Goal: Information Seeking & Learning: Check status

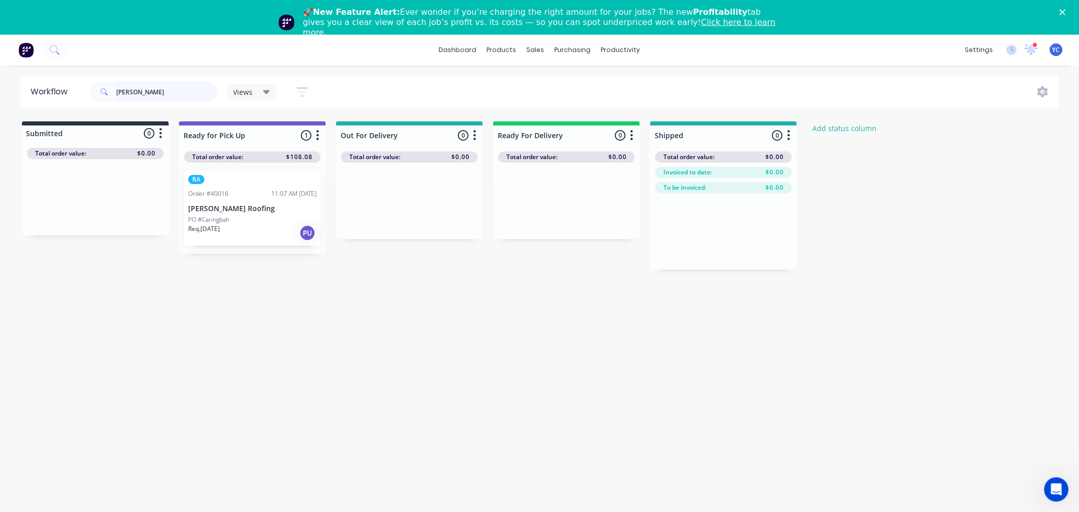
click at [154, 82] on input "[PERSON_NAME]" at bounding box center [166, 92] width 101 height 20
click at [156, 106] on div "[PERSON_NAME]" at bounding box center [153, 91] width 127 height 31
click at [156, 93] on input "[PERSON_NAME]" at bounding box center [166, 92] width 101 height 20
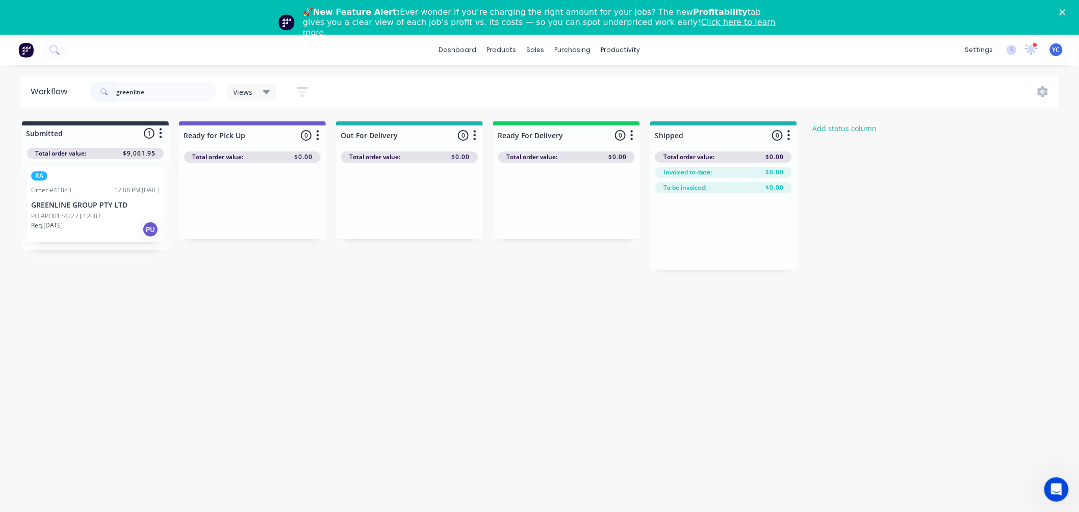
click at [74, 217] on p "PO #PO013422 / J-12007" at bounding box center [66, 216] width 70 height 9
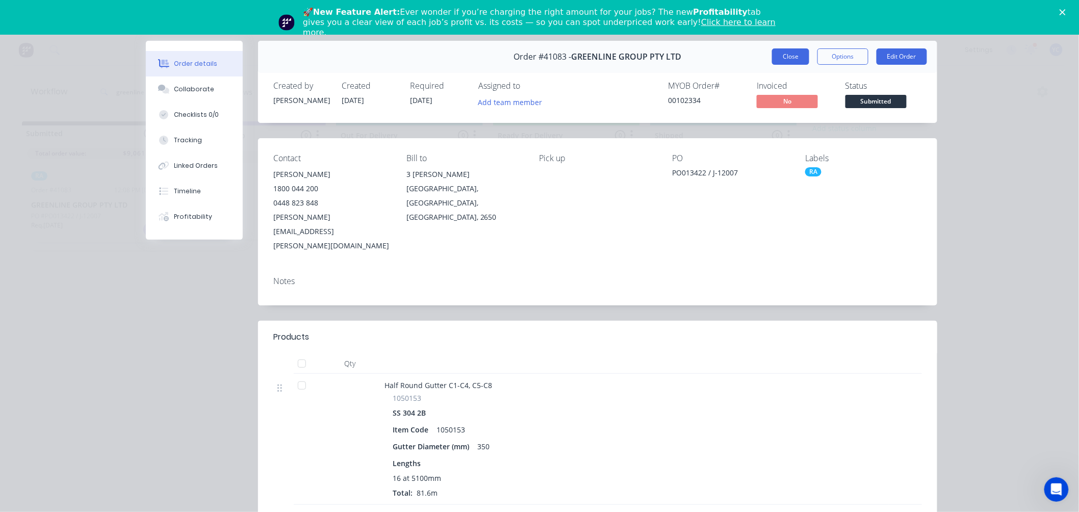
click at [788, 52] on button "Close" at bounding box center [790, 56] width 37 height 16
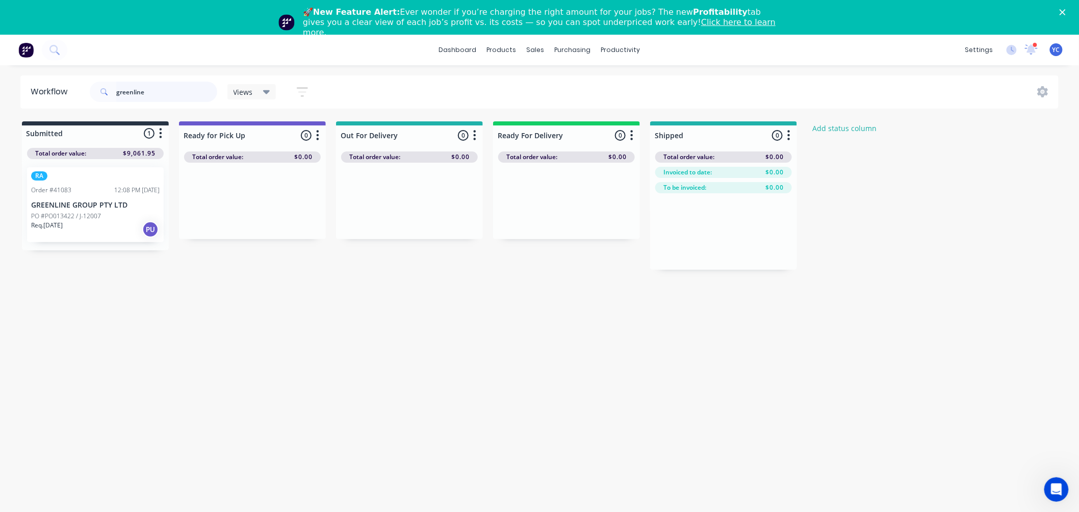
click at [151, 87] on input "greenline" at bounding box center [166, 92] width 101 height 20
click at [243, 226] on div "Req. [DATE] PU" at bounding box center [252, 232] width 128 height 17
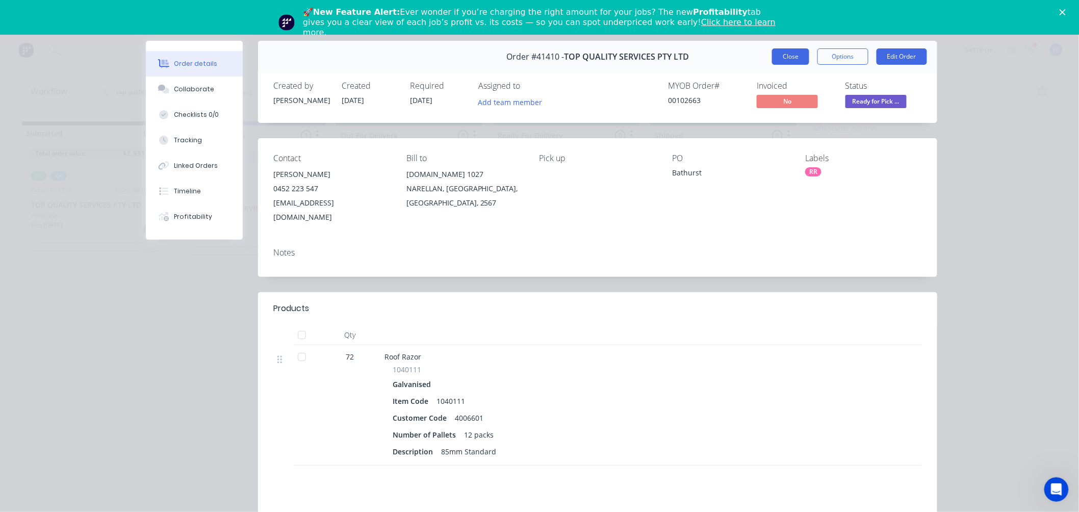
click at [791, 59] on button "Close" at bounding box center [790, 56] width 37 height 16
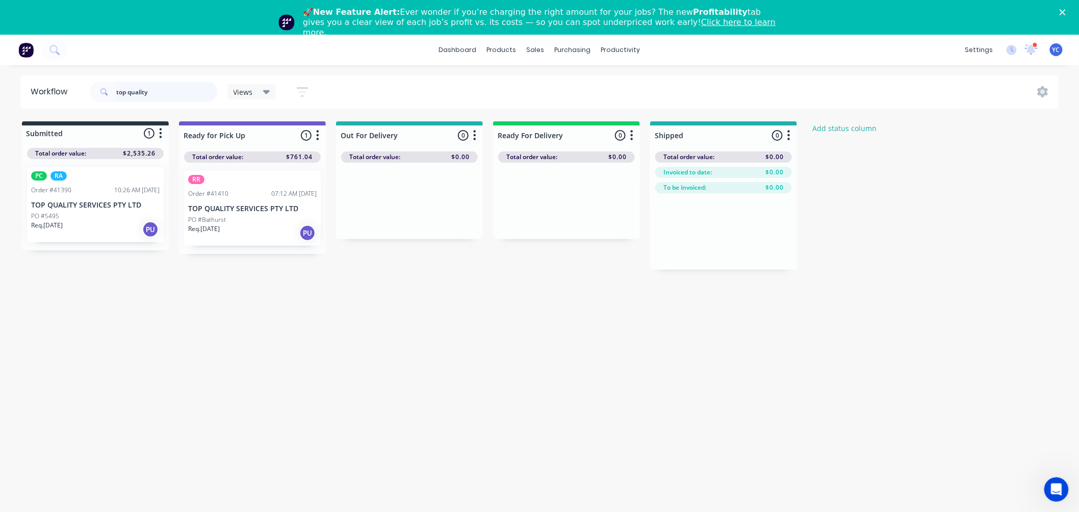
click at [154, 90] on input "top quality" at bounding box center [166, 92] width 101 height 20
click at [73, 226] on div "Req. [DATE] PU" at bounding box center [95, 229] width 128 height 17
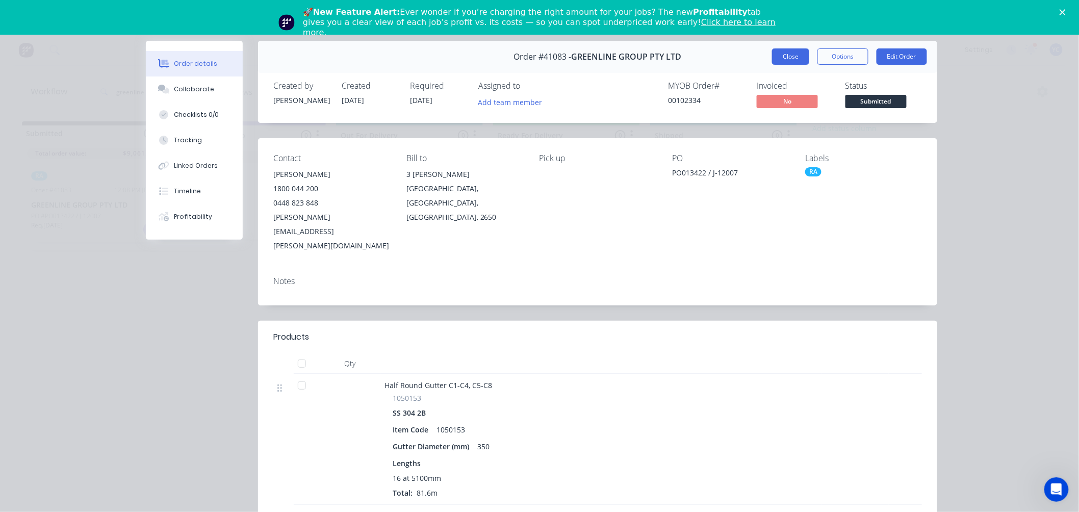
click at [797, 54] on button "Close" at bounding box center [790, 56] width 37 height 16
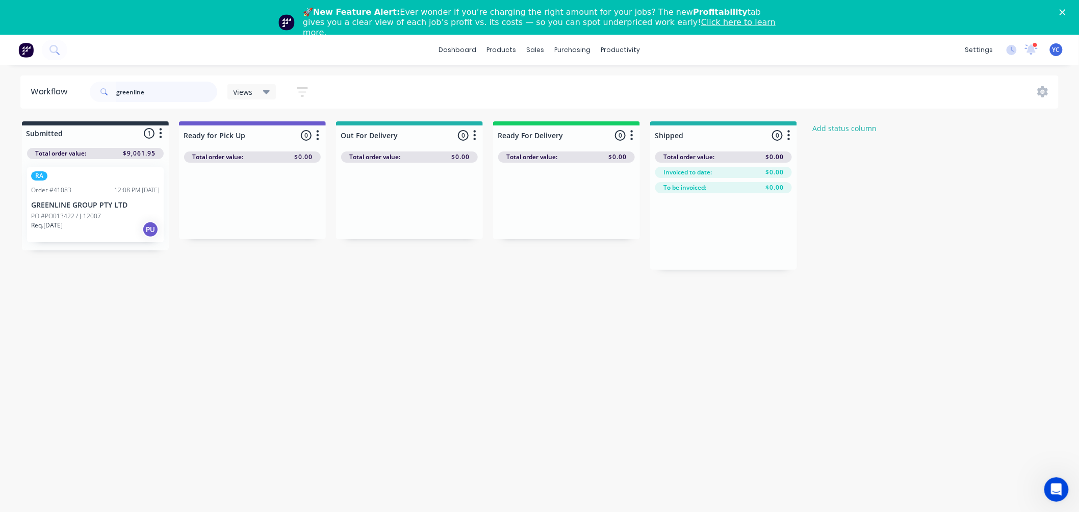
click at [161, 90] on input "greenline" at bounding box center [166, 92] width 101 height 20
type input "top quality"
click at [225, 222] on p "PO #Bathurst" at bounding box center [207, 219] width 38 height 9
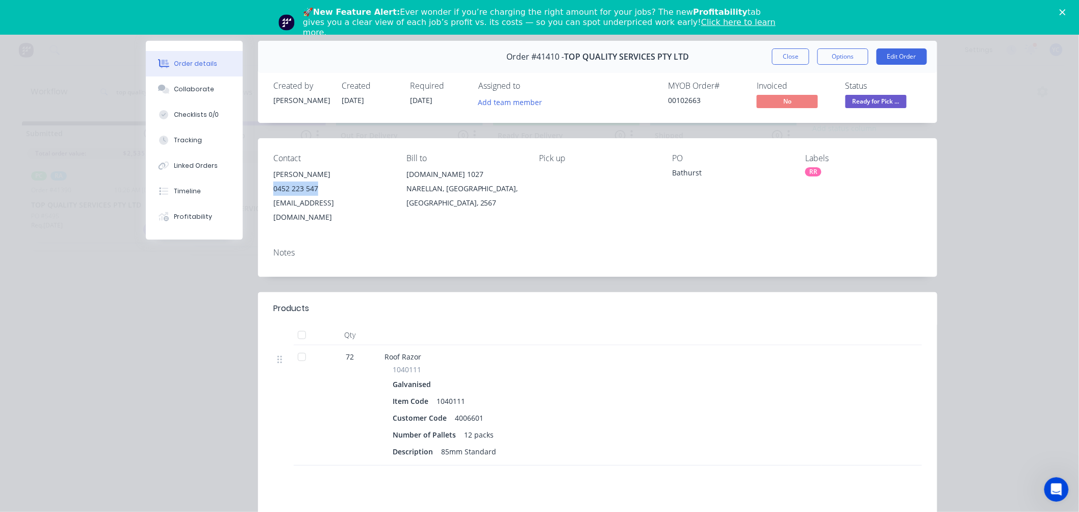
drag, startPoint x: 328, startPoint y: 189, endPoint x: 259, endPoint y: 187, distance: 69.3
click at [259, 187] on div "Contact [PERSON_NAME] [PHONE_NUMBER] [EMAIL_ADDRESS][DOMAIN_NAME] [PERSON_NAME]…" at bounding box center [597, 188] width 679 height 101
click at [324, 181] on div "0452 223 547" at bounding box center [331, 188] width 117 height 14
click at [784, 51] on button "Close" at bounding box center [790, 56] width 37 height 16
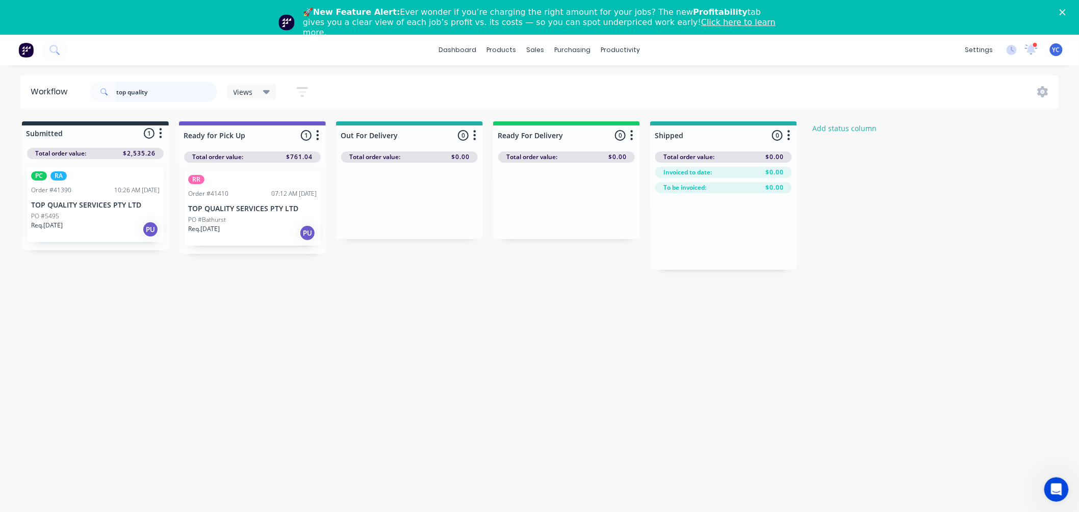
click at [185, 98] on input "top quality" at bounding box center [166, 92] width 101 height 20
type input "41357"
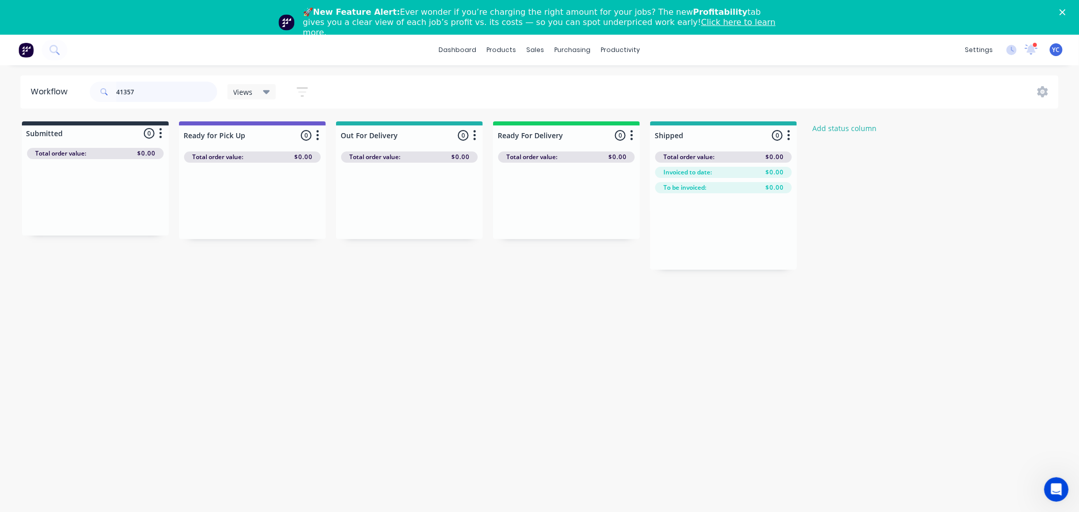
click at [175, 93] on input "41357" at bounding box center [166, 92] width 101 height 20
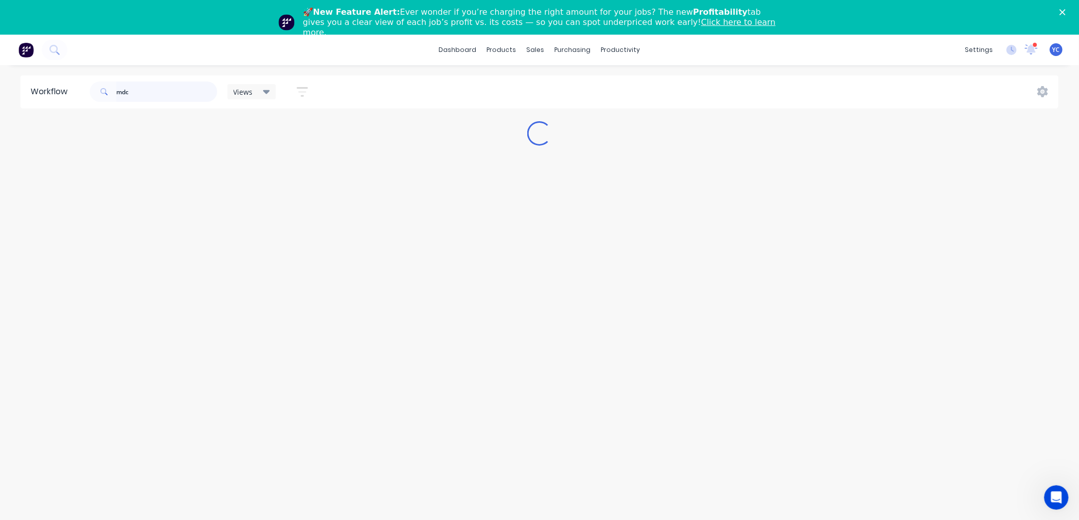
type input "mdc"
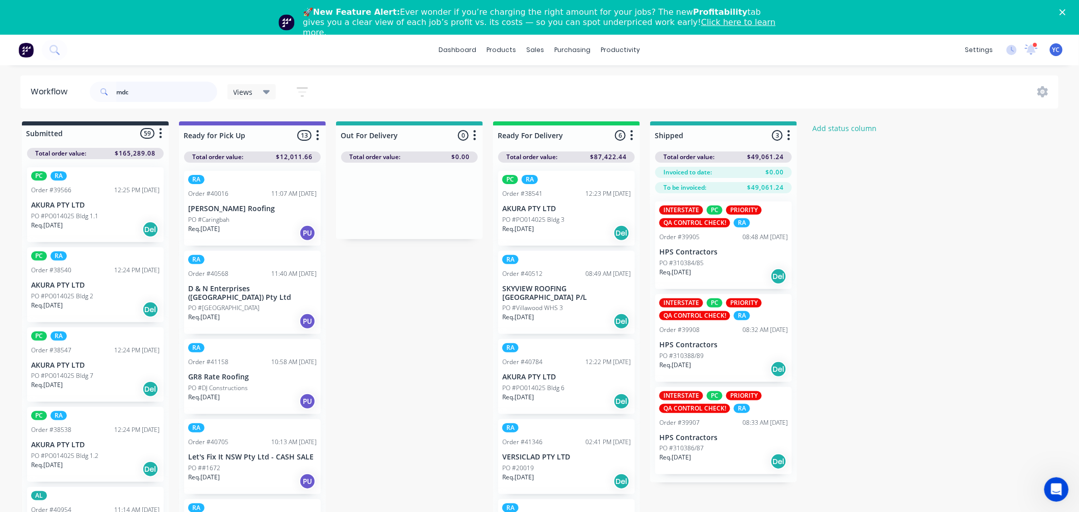
click at [170, 95] on input "mdc" at bounding box center [166, 92] width 101 height 20
type input "41357"
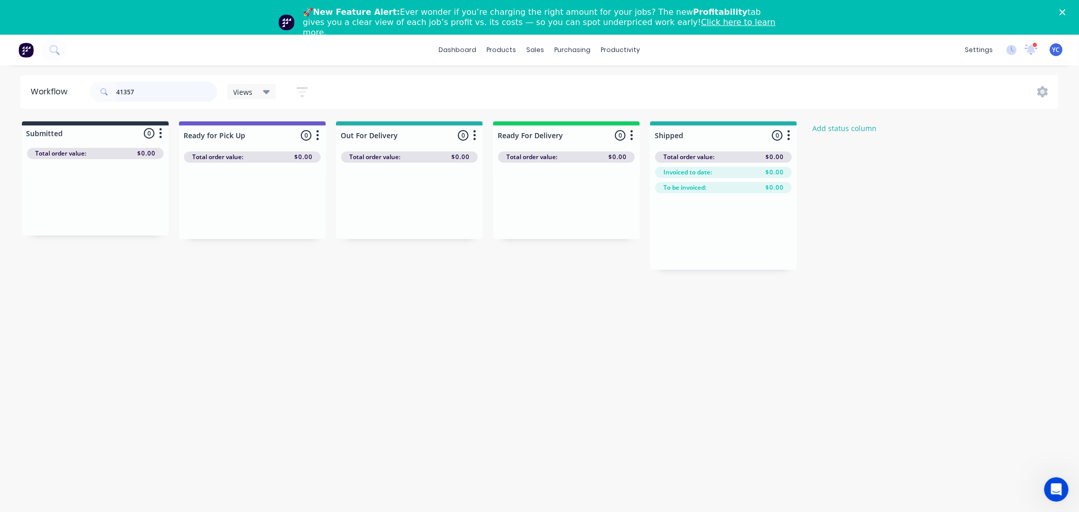
click at [200, 92] on input "41357" at bounding box center [166, 92] width 101 height 20
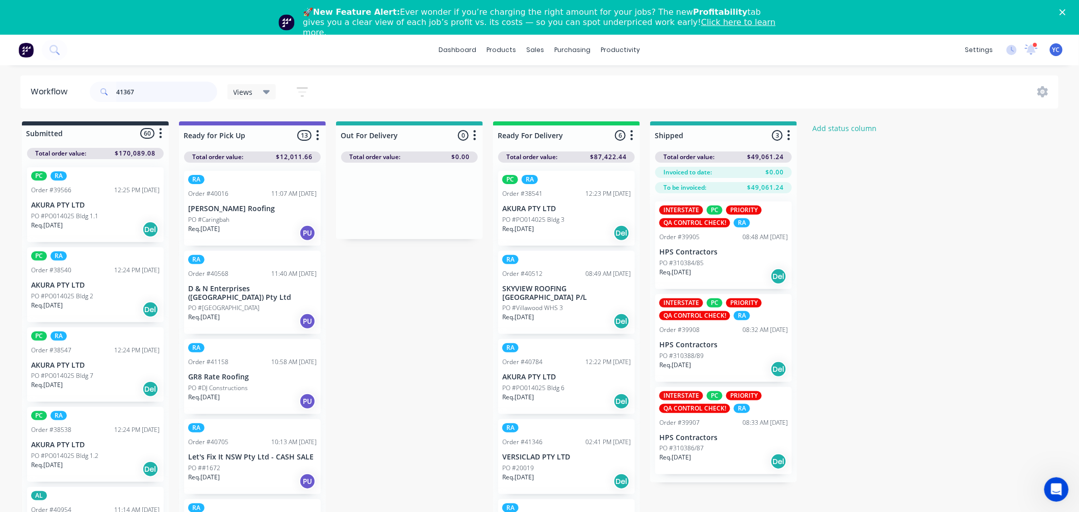
type input "41367"
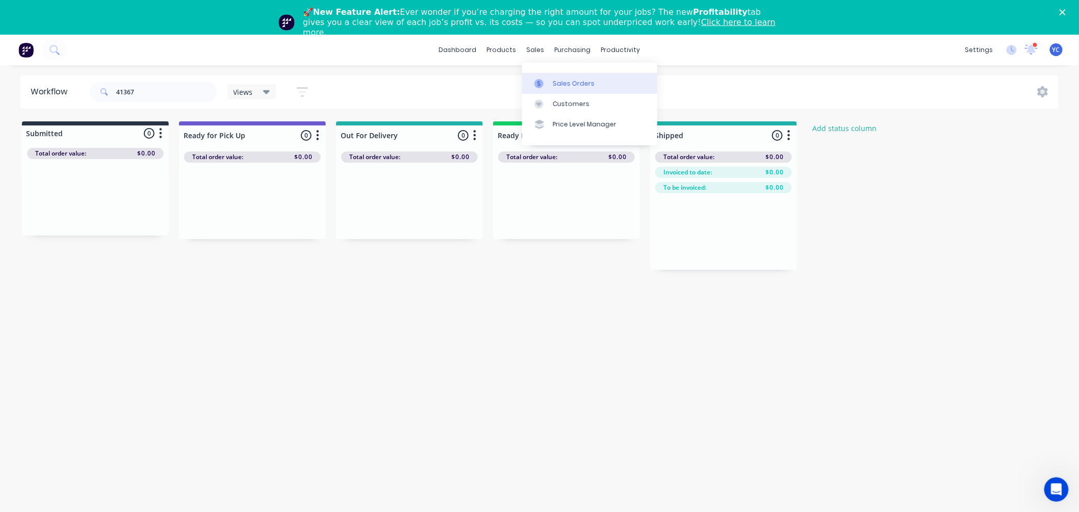
click at [559, 75] on link "Sales Orders" at bounding box center [589, 83] width 135 height 20
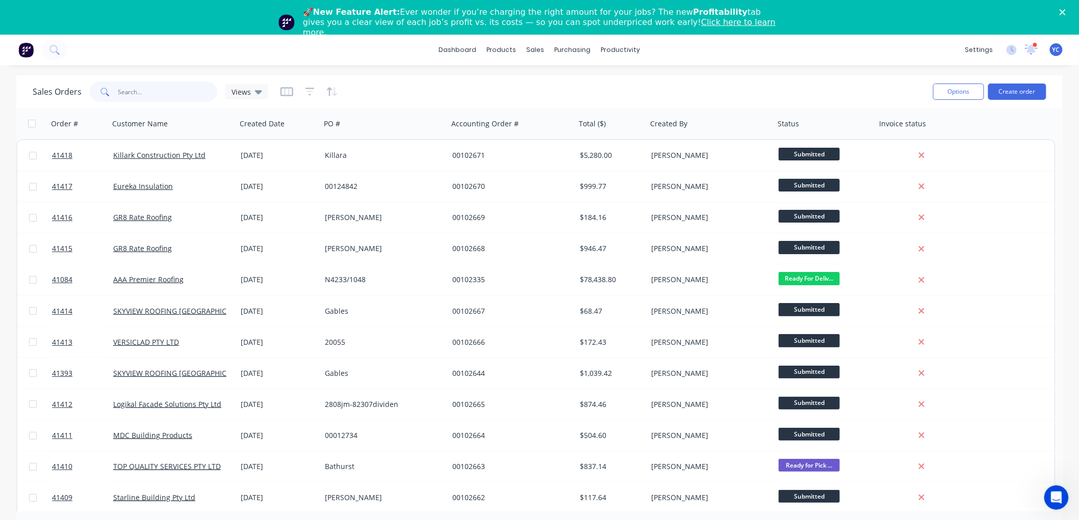
click at [148, 95] on input "text" at bounding box center [167, 92] width 99 height 20
type input "41367"
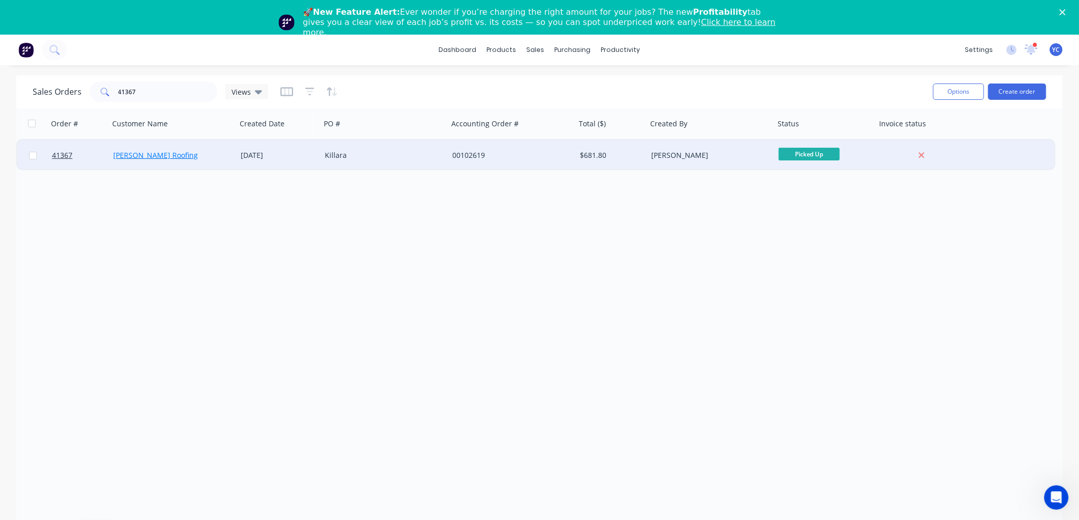
click at [133, 152] on link "[PERSON_NAME] Roofing" at bounding box center [155, 155] width 85 height 10
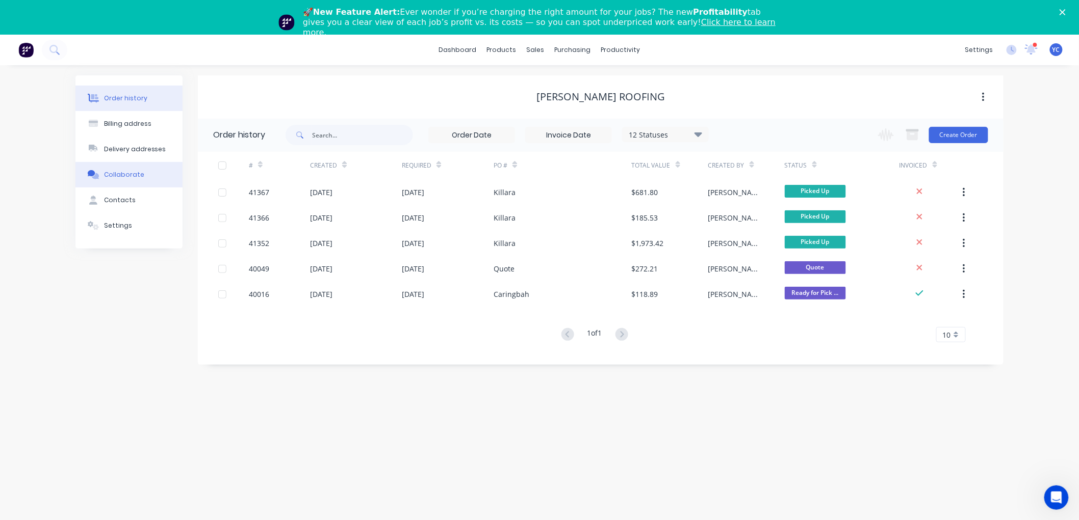
click at [135, 170] on div "Collaborate" at bounding box center [124, 174] width 40 height 9
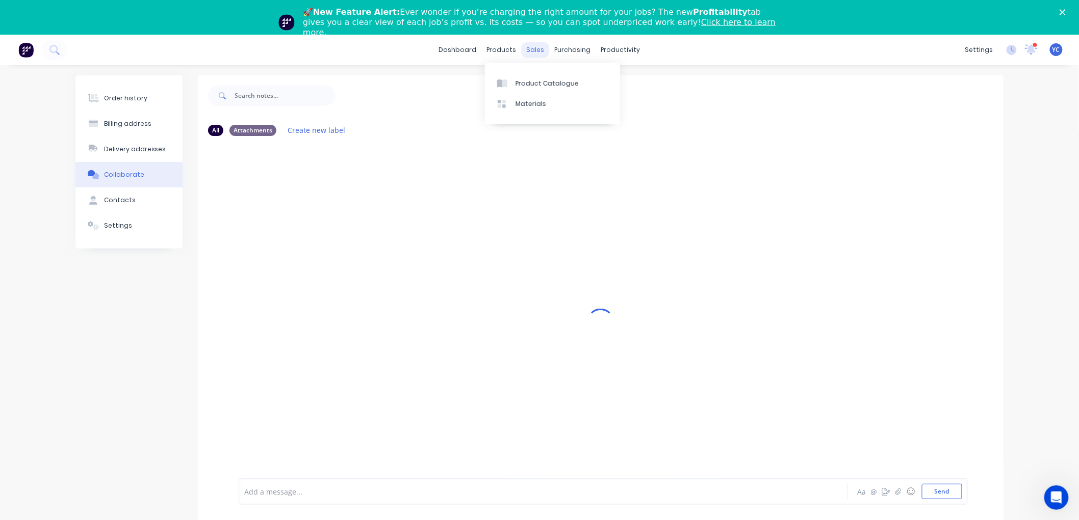
click at [531, 49] on div "sales" at bounding box center [535, 49] width 28 height 15
click at [629, 84] on div "Workflow" at bounding box center [638, 83] width 31 height 9
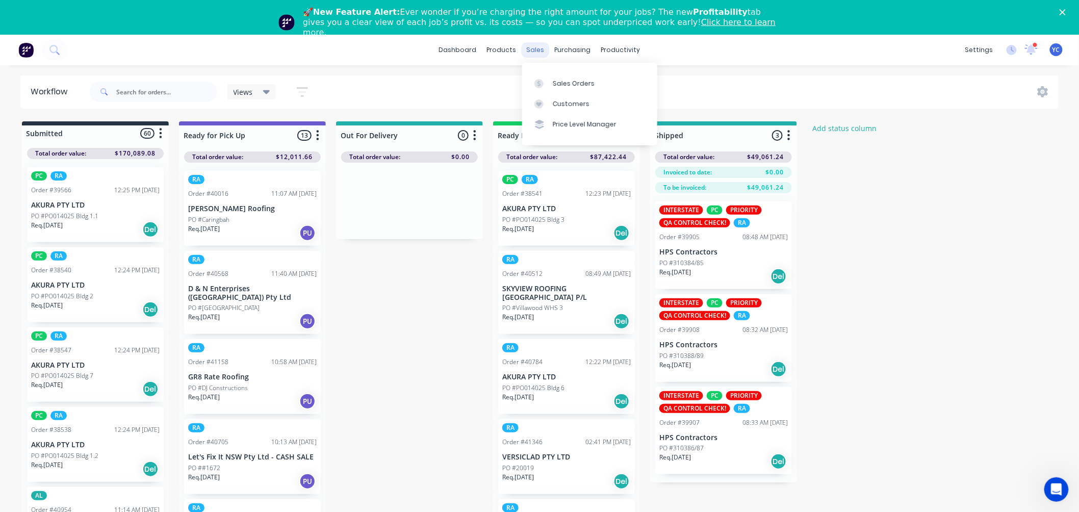
click at [528, 49] on div "sales" at bounding box center [535, 49] width 28 height 15
click at [574, 82] on div "Sales Orders" at bounding box center [574, 83] width 42 height 9
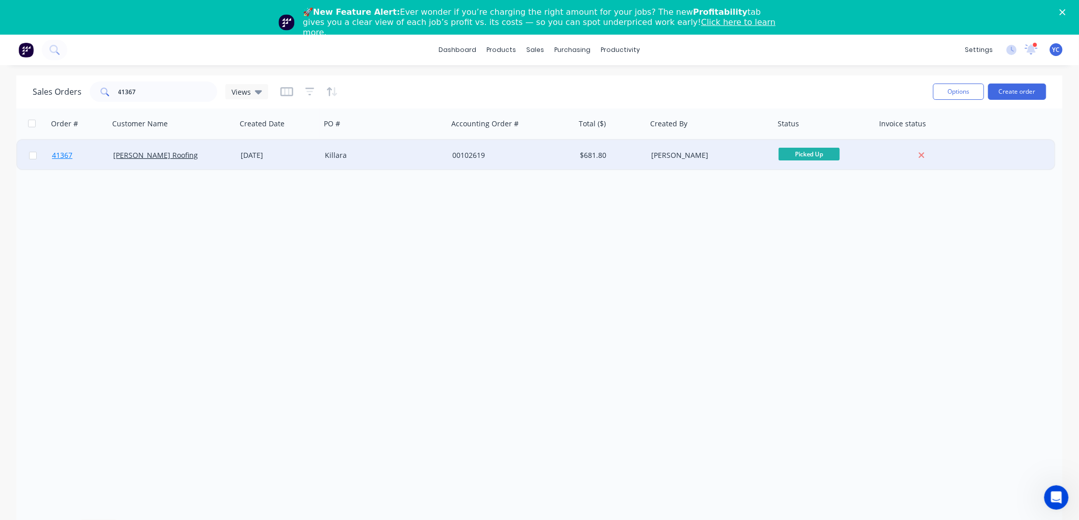
click at [55, 155] on span "41367" at bounding box center [62, 155] width 20 height 10
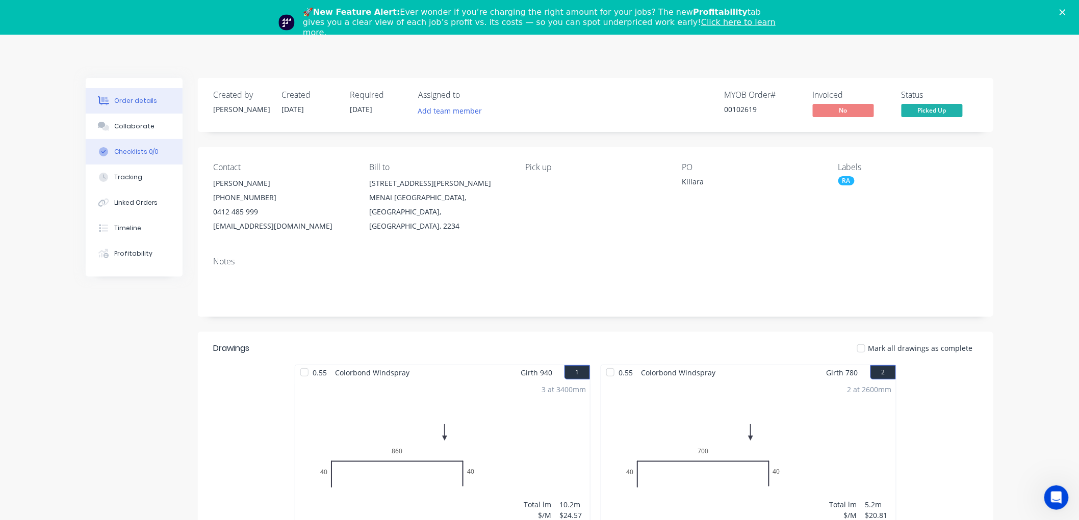
click at [146, 155] on div "Checklists 0/0" at bounding box center [136, 151] width 45 height 9
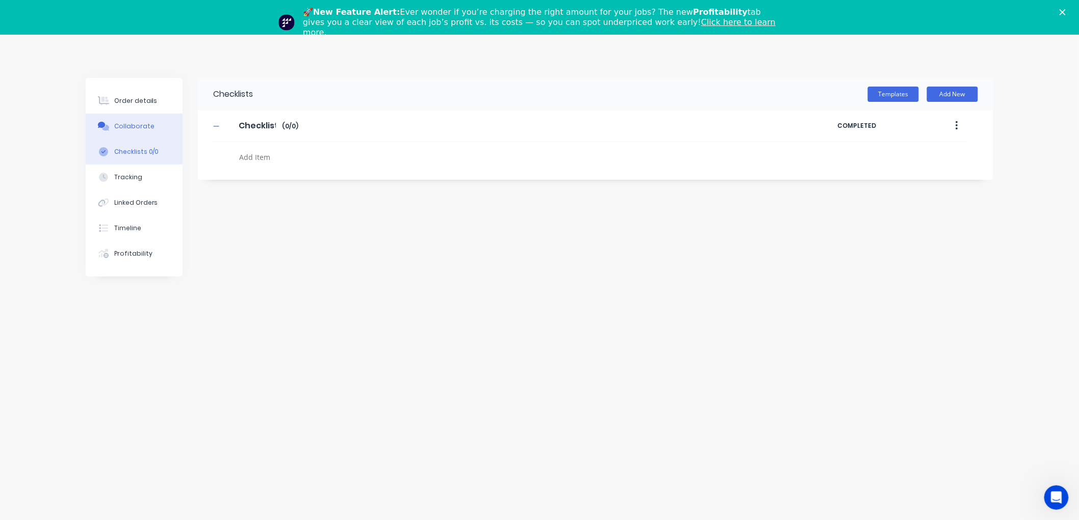
click at [139, 128] on div "Collaborate" at bounding box center [134, 126] width 40 height 9
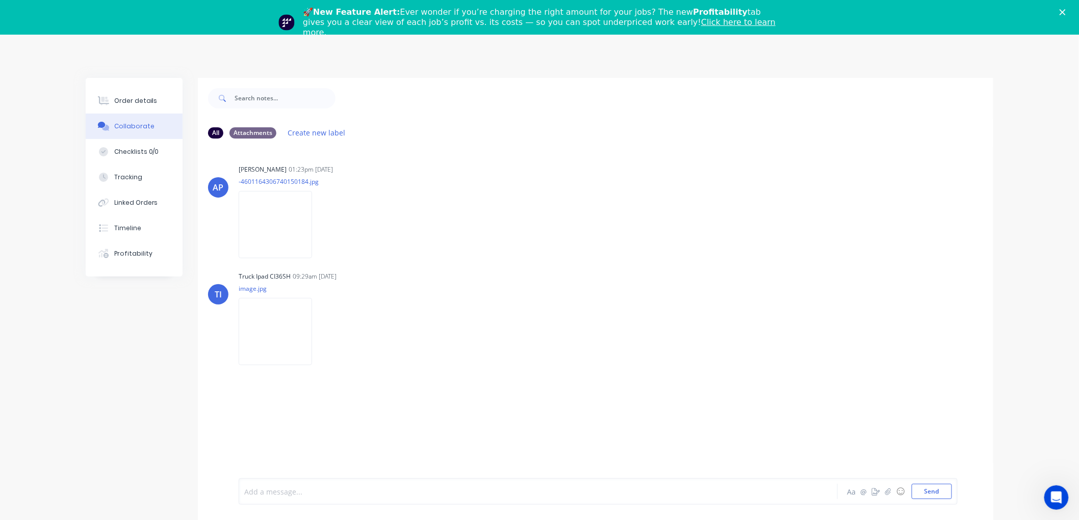
click at [347, 497] on div at bounding box center [510, 492] width 530 height 11
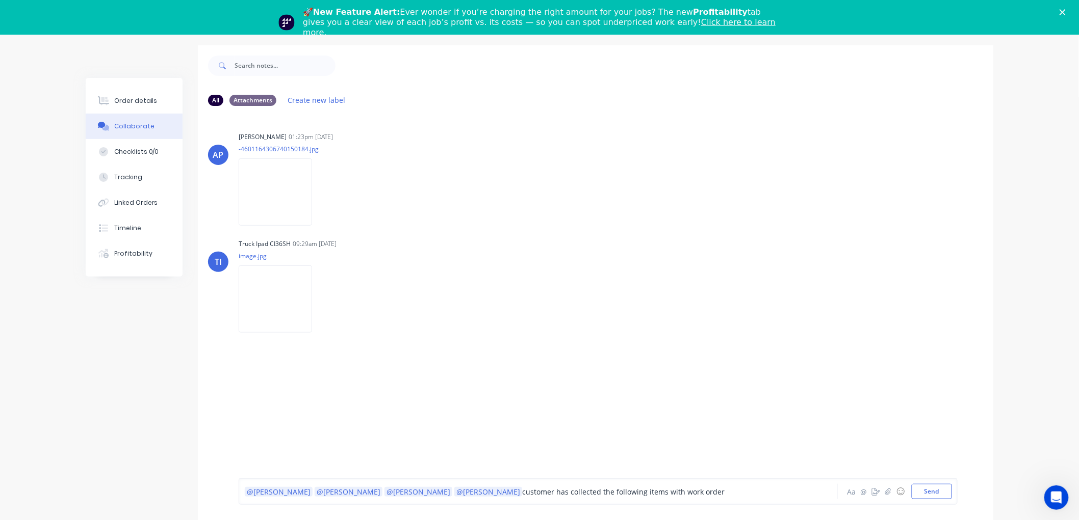
scroll to position [50, 0]
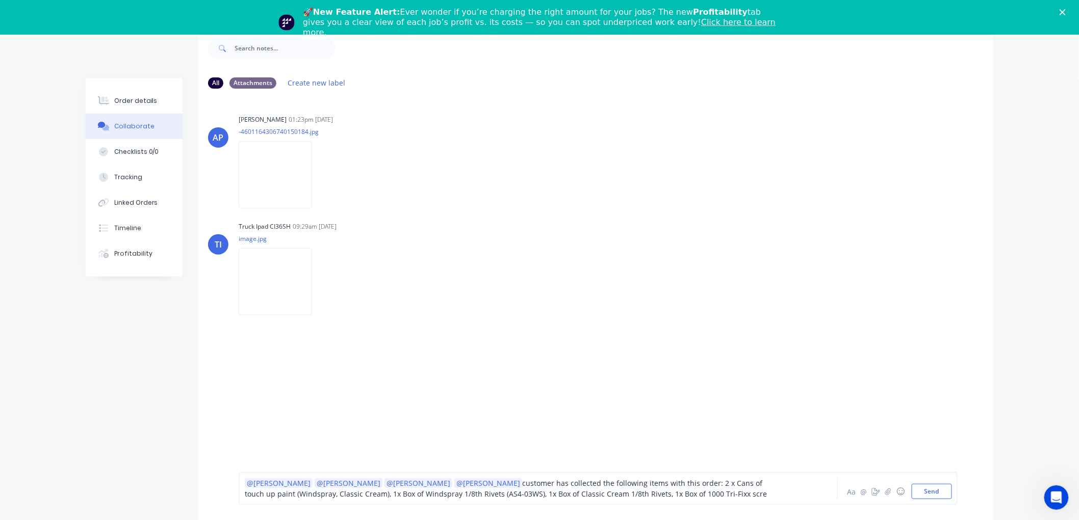
click at [268, 493] on span "customer has collected the following items with this order: 2 x Cans of touch u…" at bounding box center [506, 489] width 522 height 20
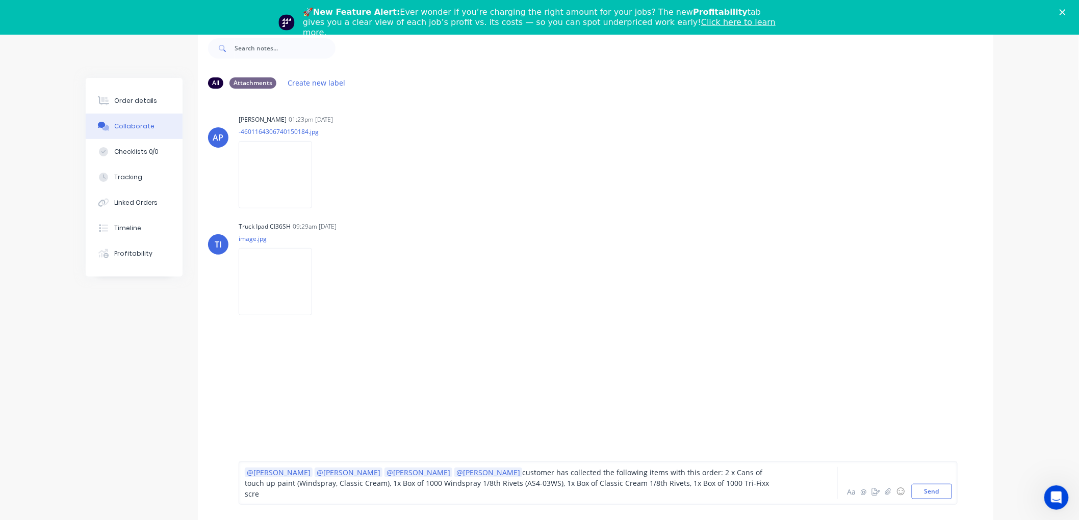
click at [436, 493] on span "customer has collected the following items with this order: 2 x Cans of touch u…" at bounding box center [508, 483] width 526 height 31
click at [650, 498] on div "@[PERSON_NAME] @[PERSON_NAME] @[PERSON_NAME] @[PERSON_NAME] customer has collec…" at bounding box center [510, 483] width 530 height 32
click at [935, 490] on button "Send" at bounding box center [931, 491] width 40 height 15
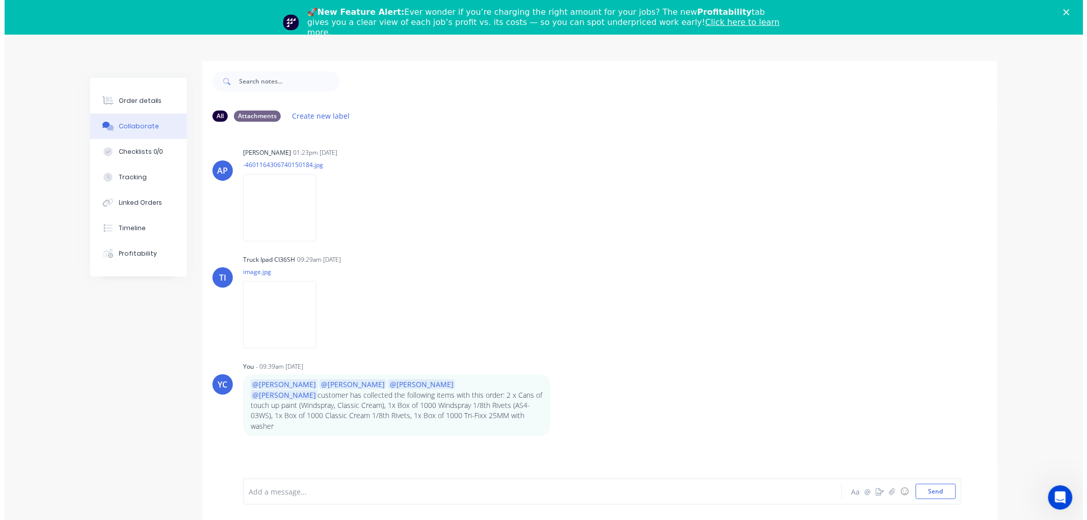
scroll to position [0, 0]
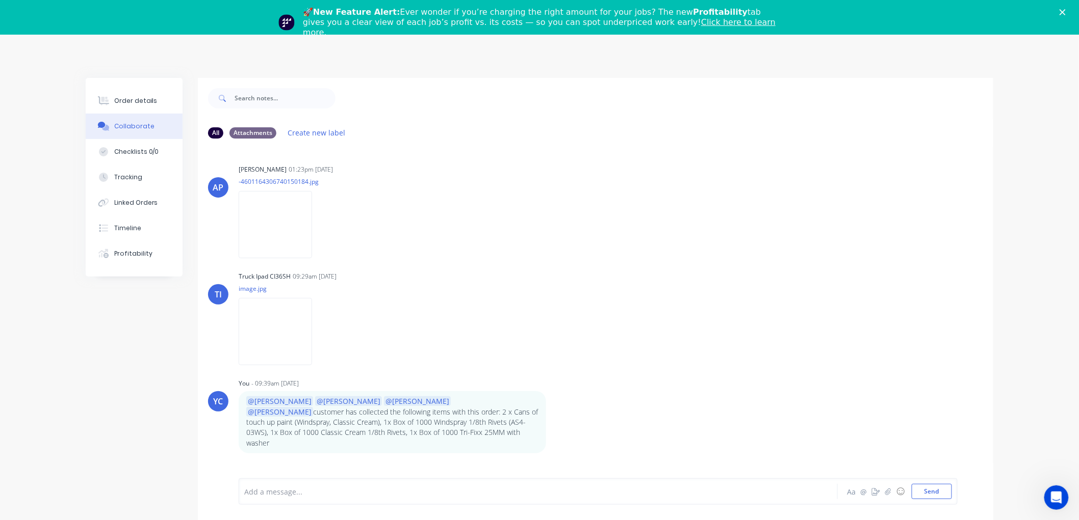
click at [1067, 11] on div "🚀 New Feature Alert: Ever wonder if you’re charging the right amount for your j…" at bounding box center [539, 22] width 1079 height 37
click at [1065, 10] on icon "Close" at bounding box center [1062, 12] width 6 height 6
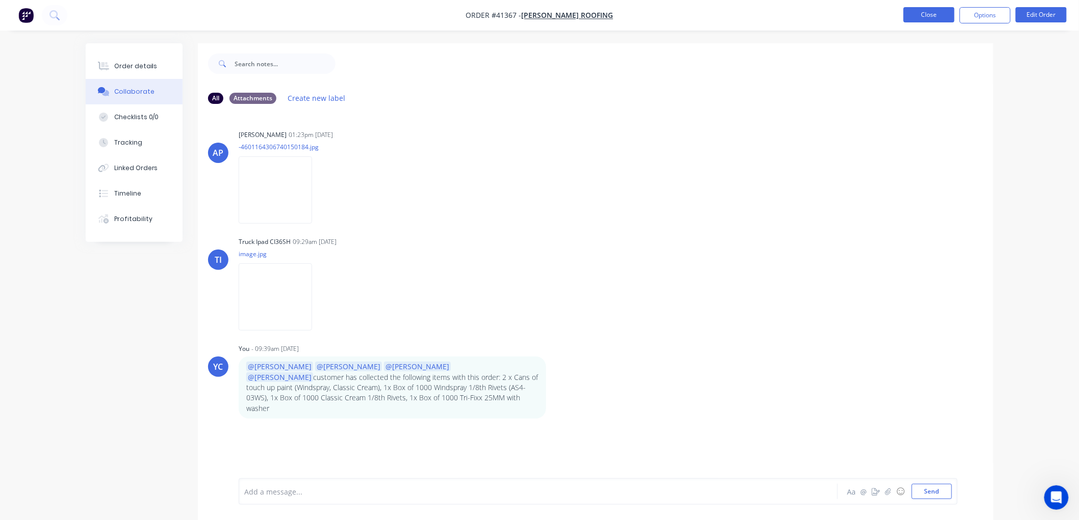
click at [945, 16] on button "Close" at bounding box center [928, 14] width 51 height 15
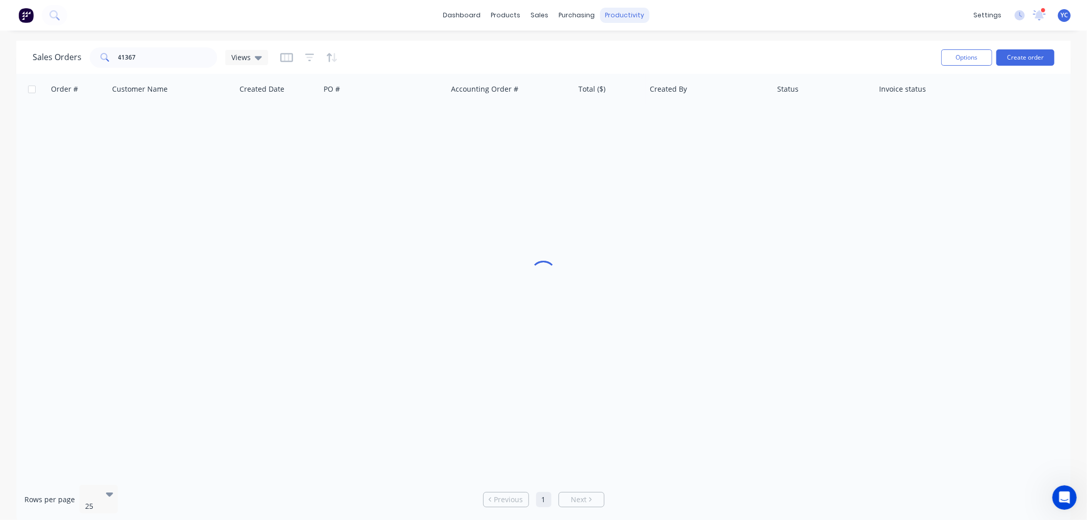
click at [625, 11] on div "productivity" at bounding box center [624, 15] width 49 height 15
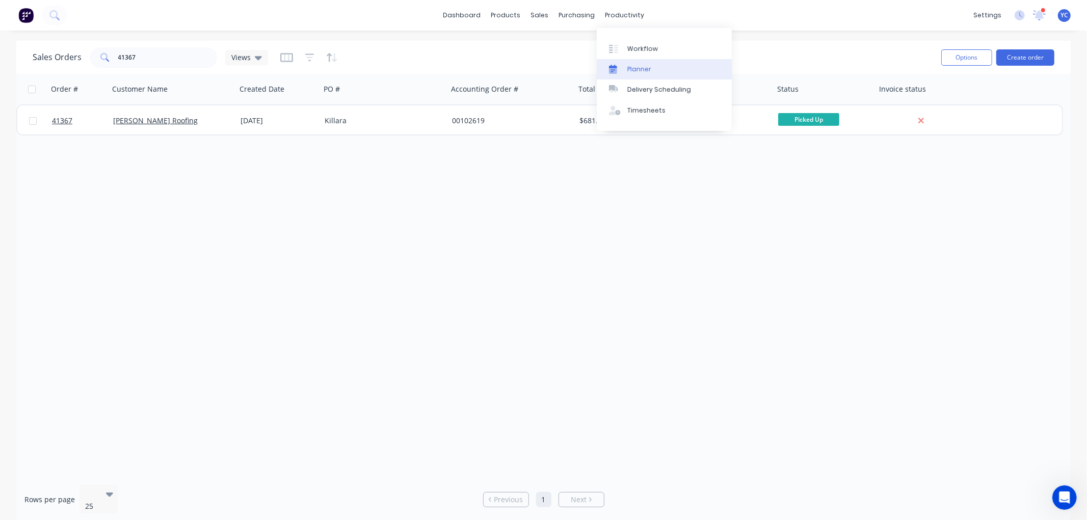
click at [642, 64] on link "Planner" at bounding box center [664, 69] width 135 height 20
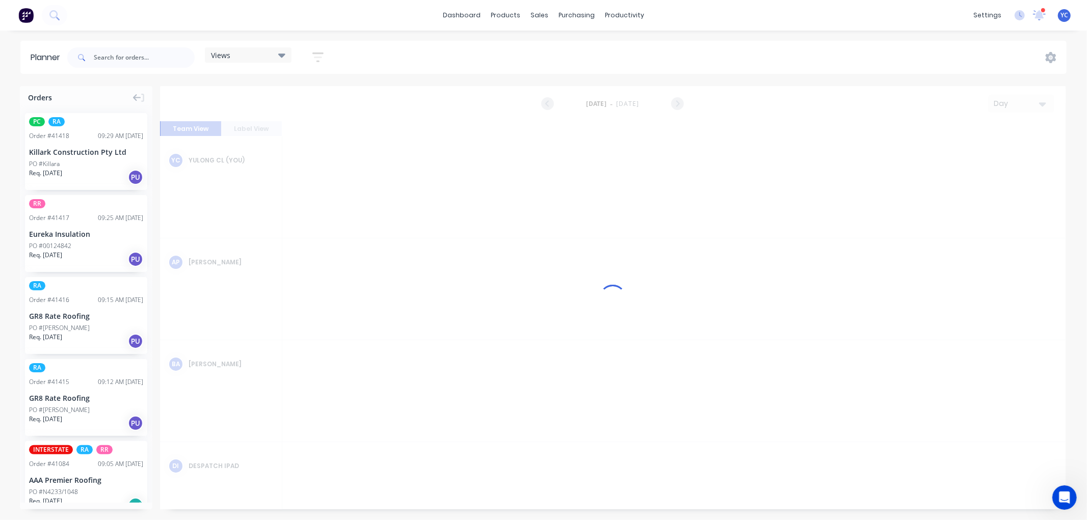
scroll to position [0, 1469]
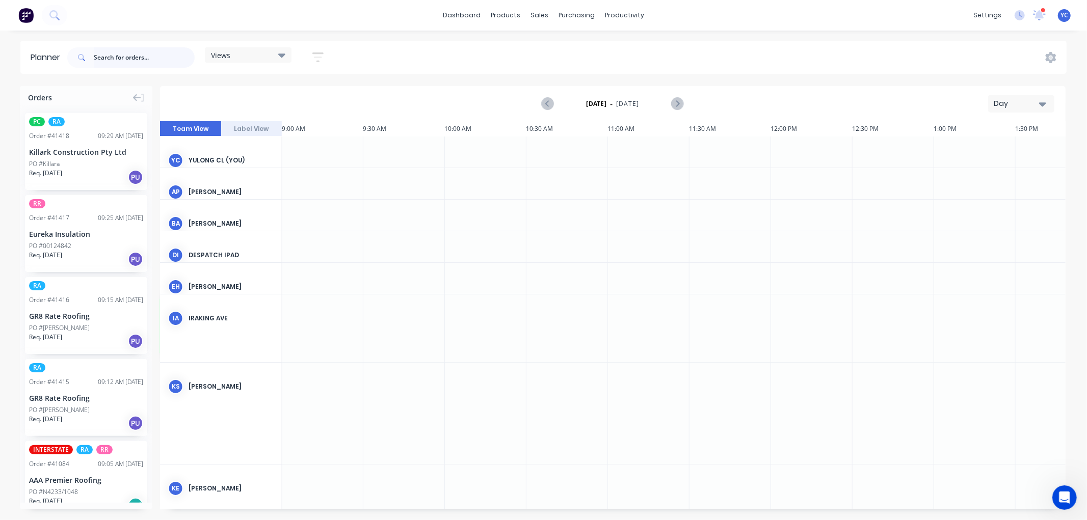
click at [123, 55] on input "text" at bounding box center [144, 57] width 101 height 20
click at [631, 65] on div "Planner" at bounding box center [640, 69] width 24 height 9
click at [268, 57] on div "Views" at bounding box center [248, 54] width 74 height 9
click at [234, 208] on button "RA" at bounding box center [267, 212] width 109 height 12
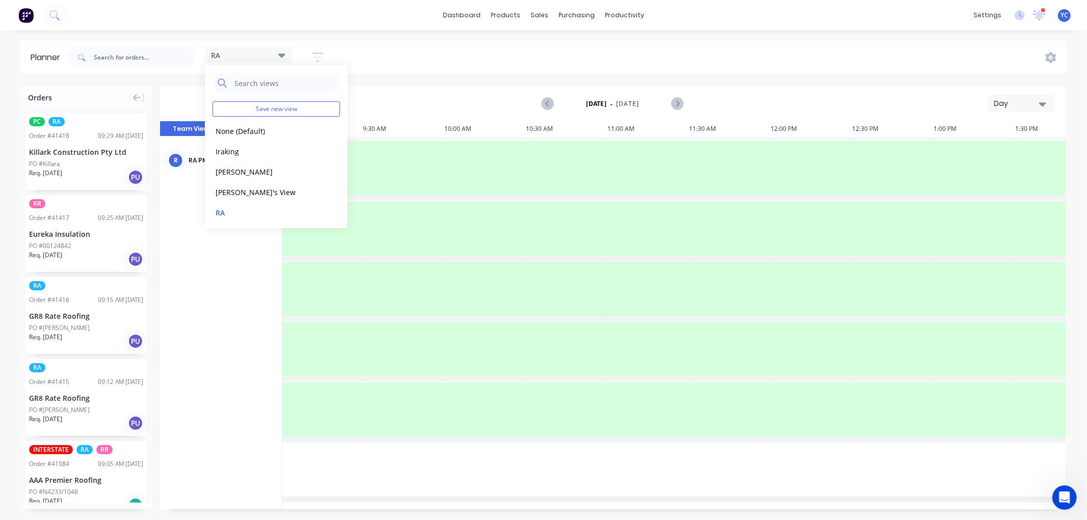
click at [1028, 101] on div "Day" at bounding box center [1017, 103] width 47 height 11
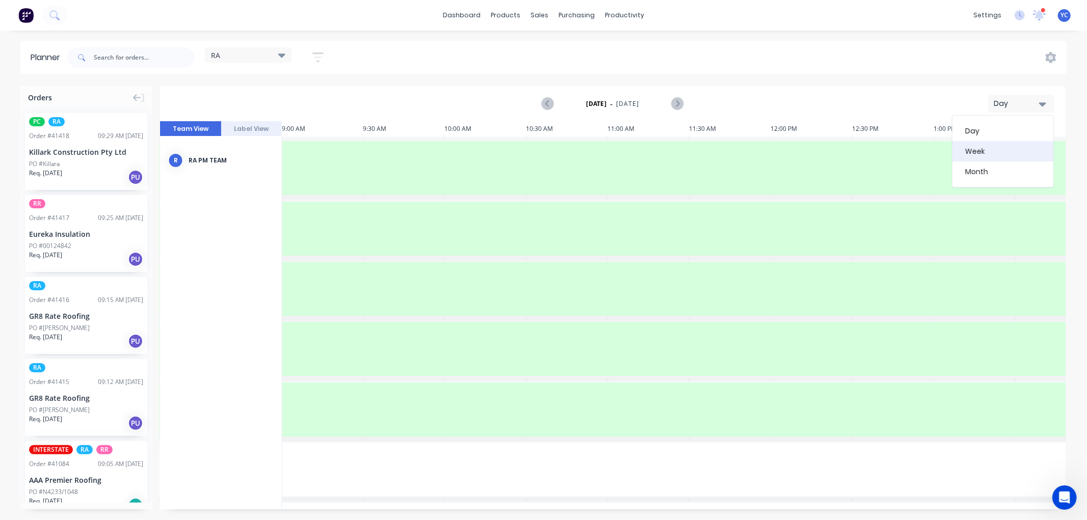
click at [990, 151] on div "Week" at bounding box center [1003, 151] width 101 height 20
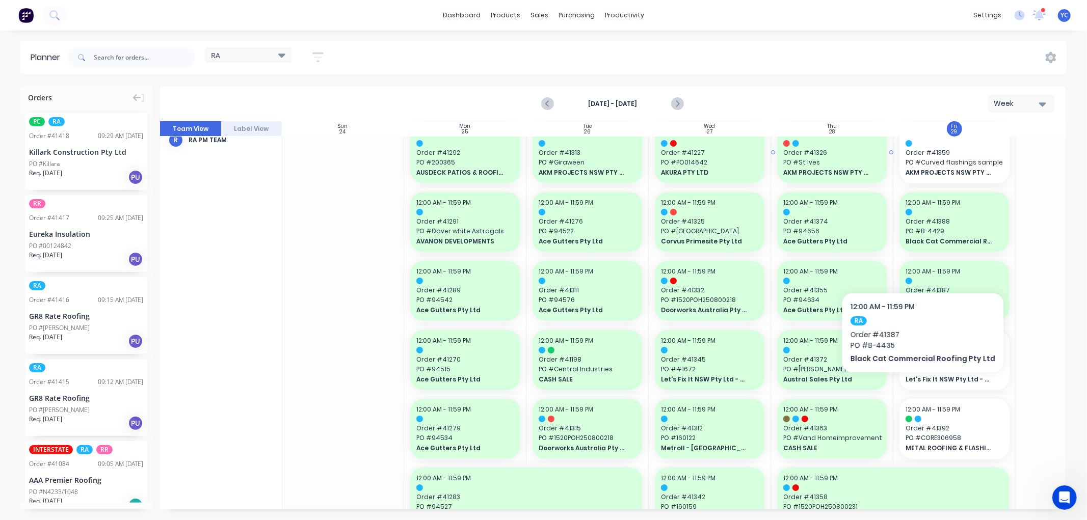
scroll to position [0, 1]
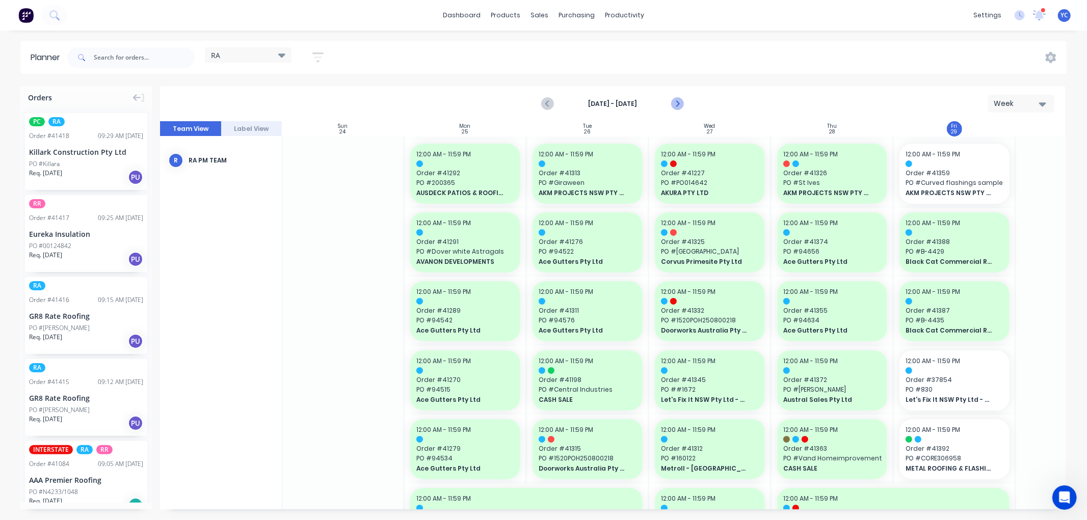
click at [674, 102] on icon "Next page" at bounding box center [677, 104] width 12 height 12
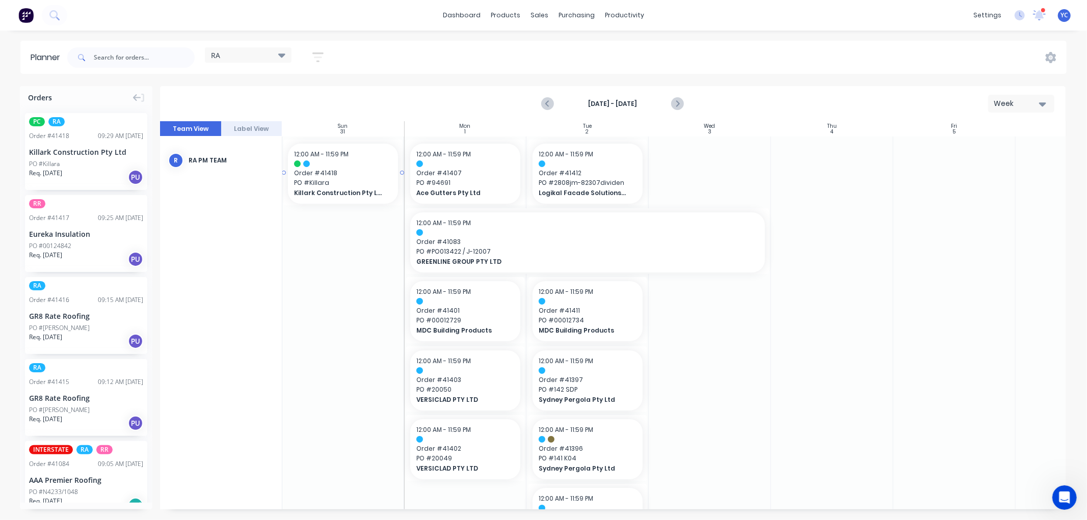
scroll to position [0, 0]
drag, startPoint x: 77, startPoint y: 154, endPoint x: 441, endPoint y: 166, distance: 363.6
drag, startPoint x: 81, startPoint y: 319, endPoint x: 434, endPoint y: 301, distance: 353.7
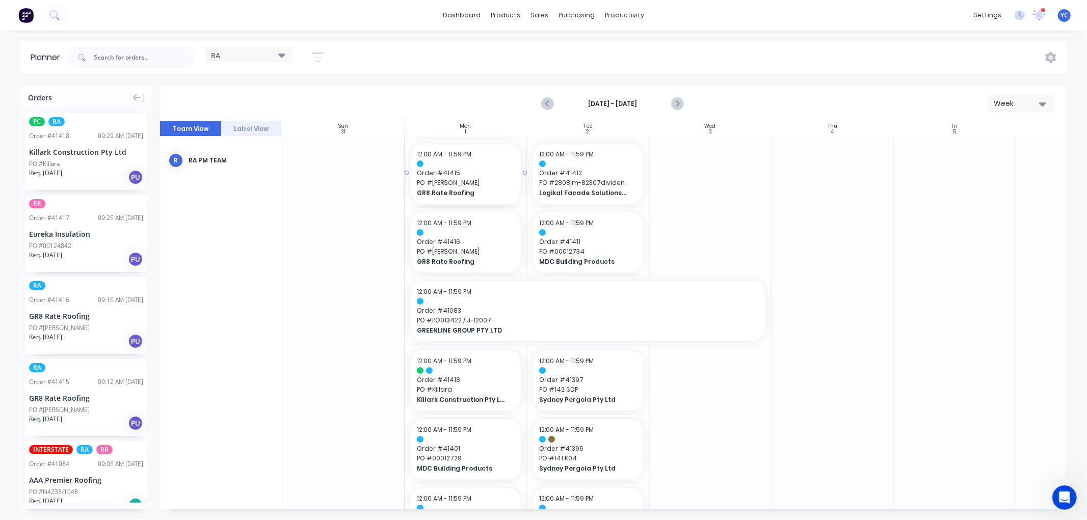
drag, startPoint x: 84, startPoint y: 388, endPoint x: 445, endPoint y: 363, distance: 361.3
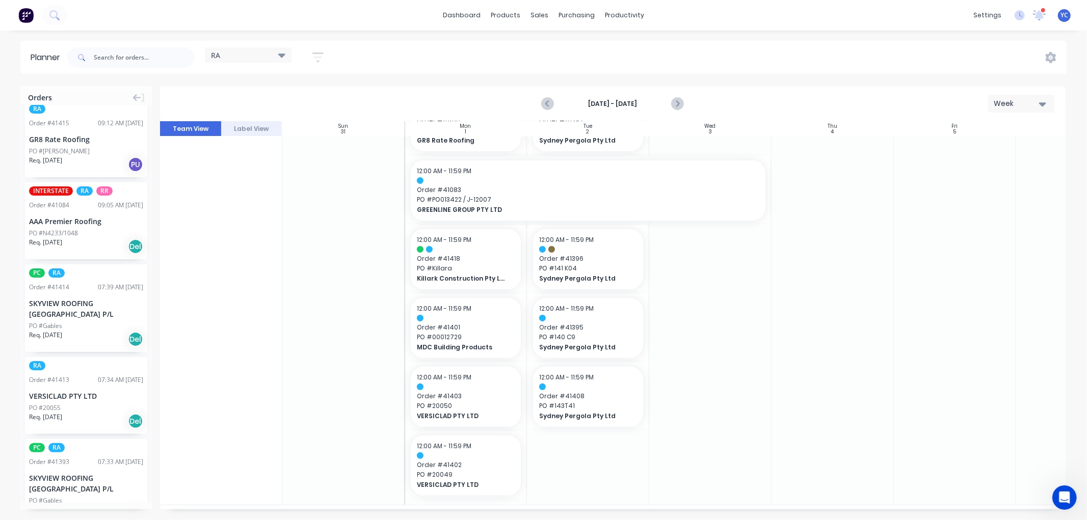
scroll to position [283, 0]
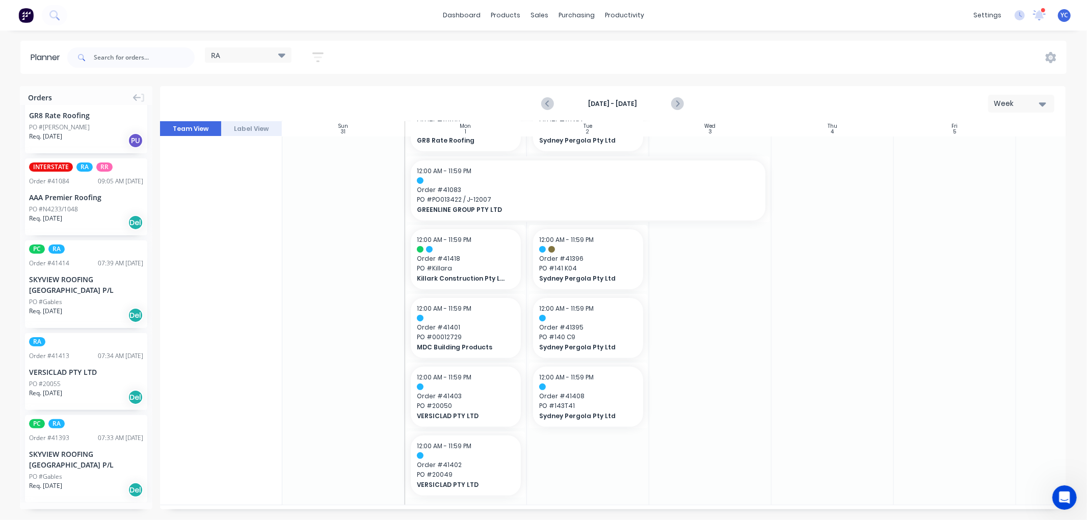
drag, startPoint x: 88, startPoint y: 366, endPoint x: 449, endPoint y: 323, distance: 363.0
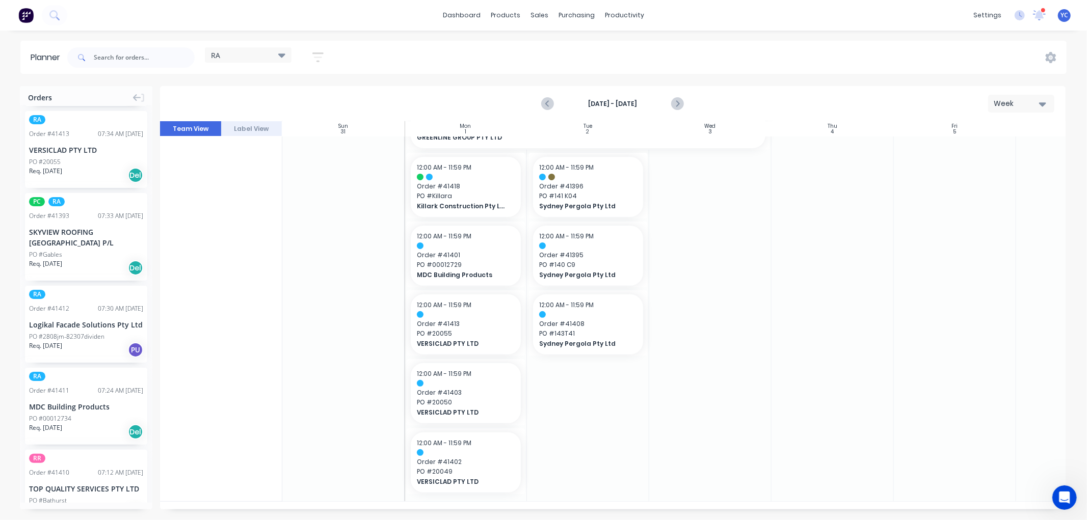
scroll to position [510, 0]
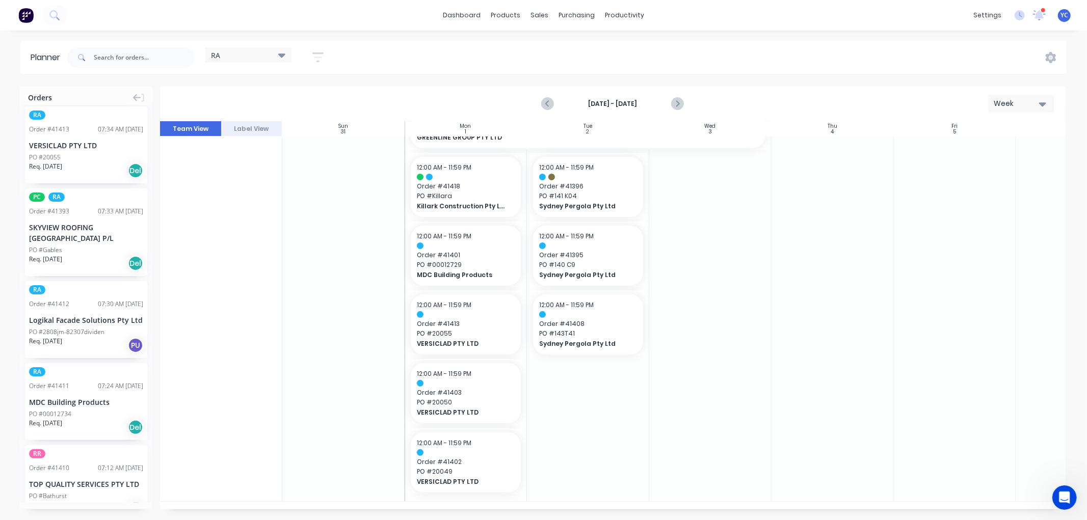
drag, startPoint x: 74, startPoint y: 327, endPoint x: 563, endPoint y: 260, distance: 493.5
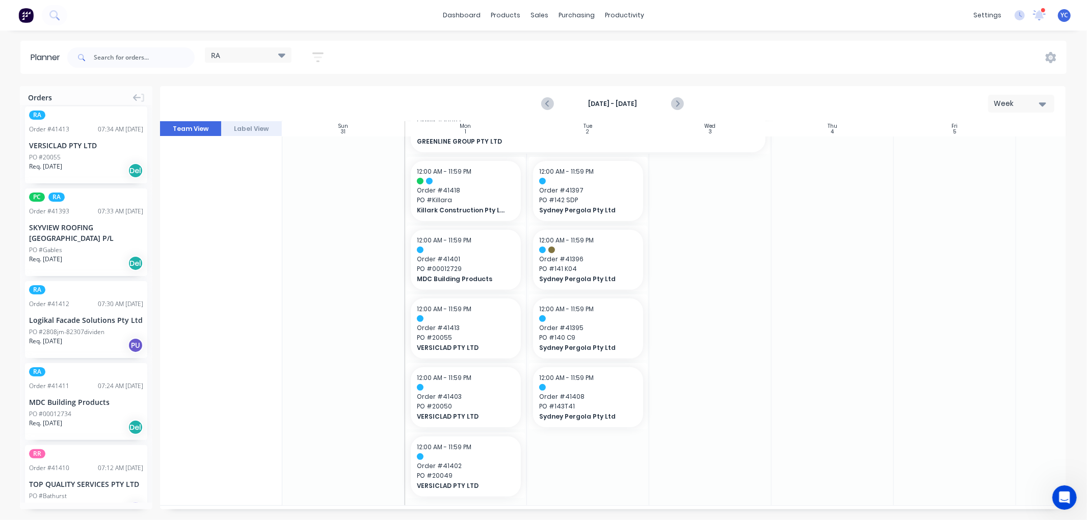
drag, startPoint x: 79, startPoint y: 396, endPoint x: 570, endPoint y: 350, distance: 493.6
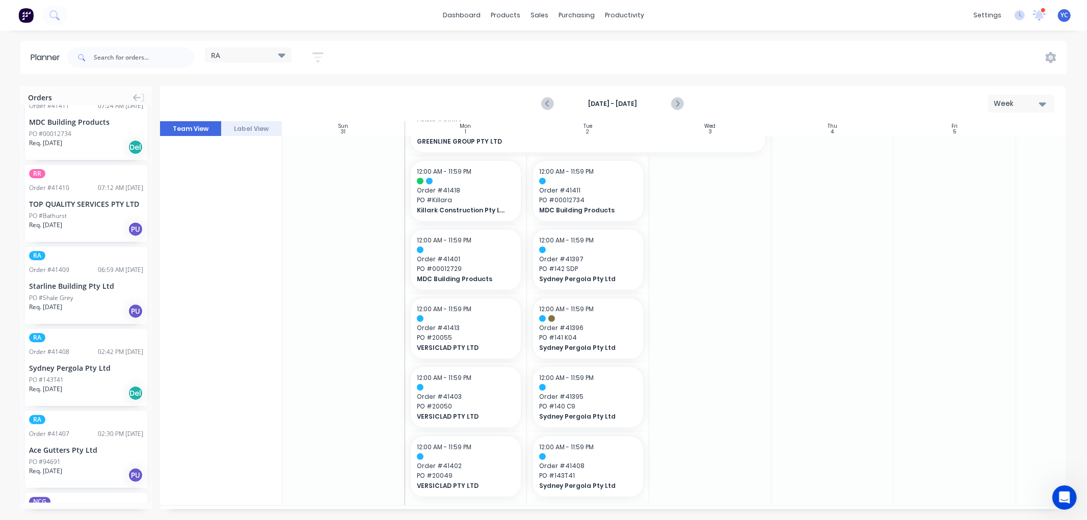
scroll to position [793, 0]
drag, startPoint x: 92, startPoint y: 346, endPoint x: 559, endPoint y: 313, distance: 467.6
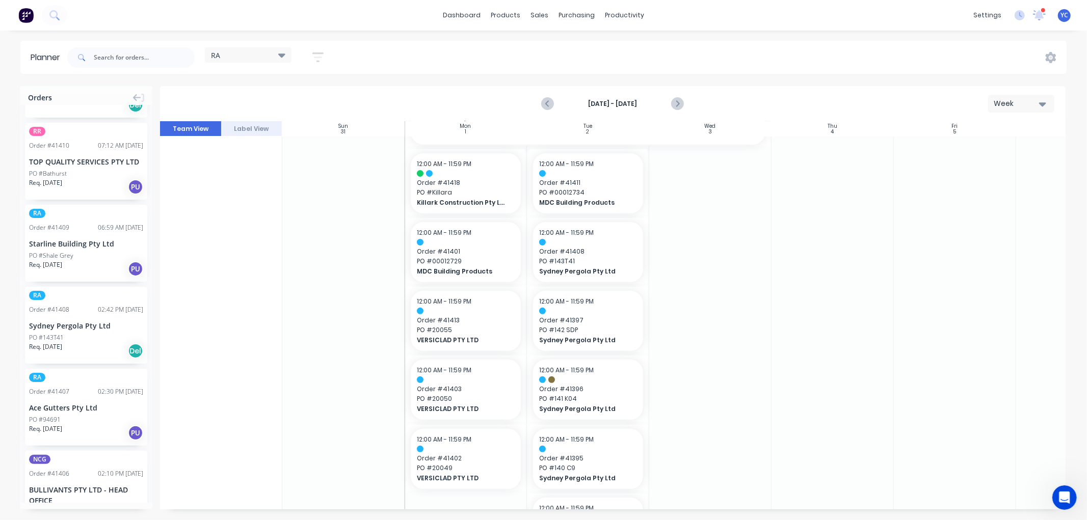
scroll to position [849, 0]
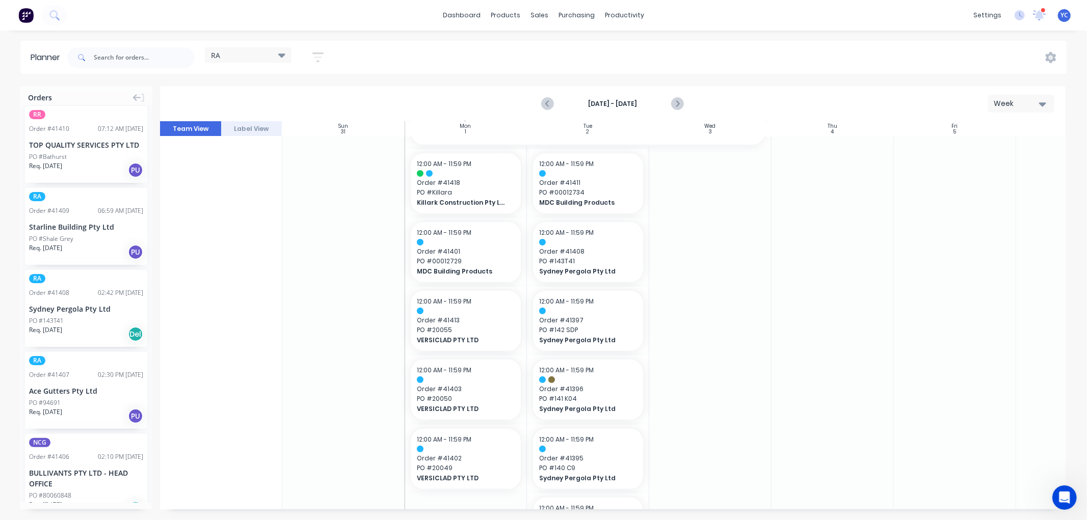
drag, startPoint x: 87, startPoint y: 387, endPoint x: 431, endPoint y: 371, distance: 344.5
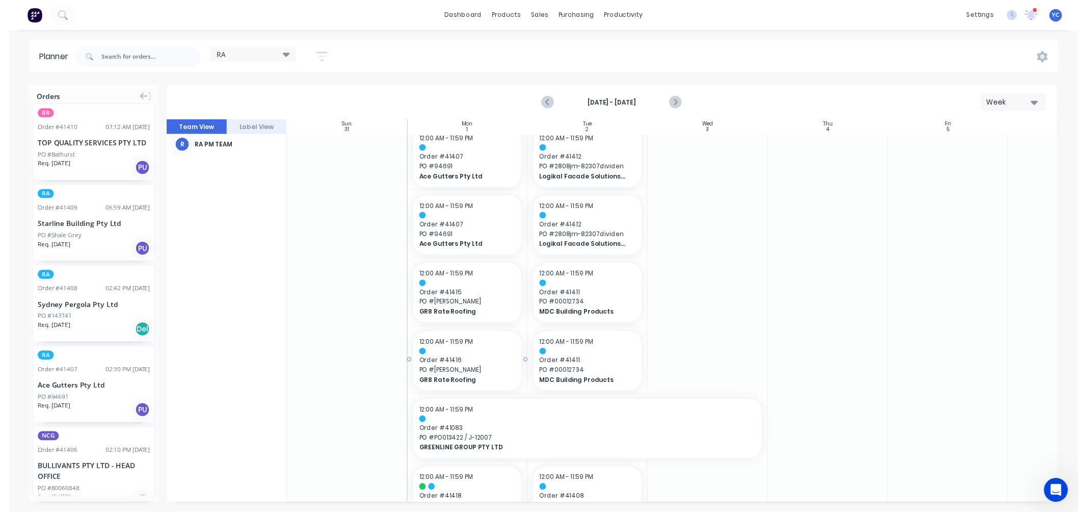
scroll to position [0, 0]
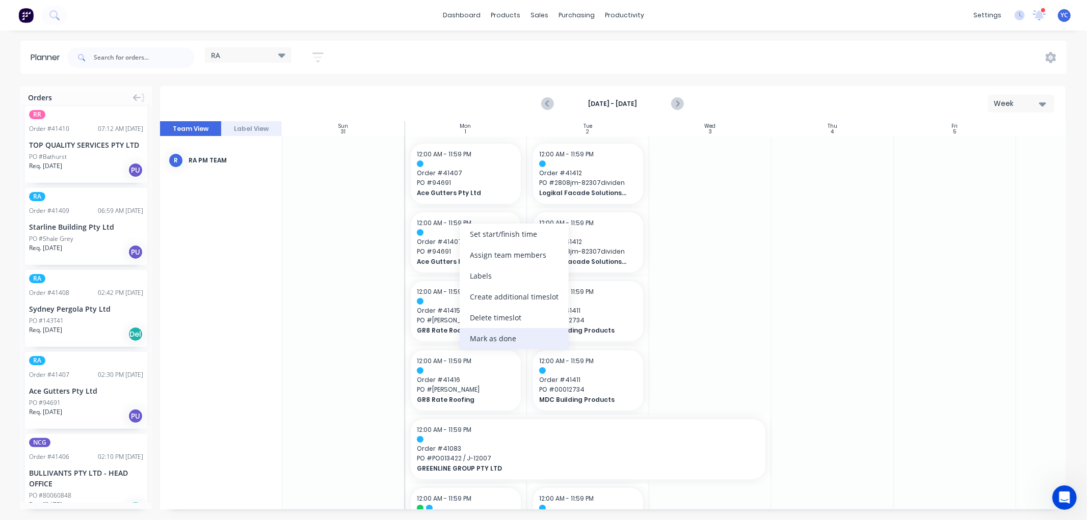
click at [503, 336] on div "Mark as done" at bounding box center [514, 338] width 109 height 21
click at [510, 335] on div "Mark as not done" at bounding box center [514, 335] width 109 height 21
click at [475, 329] on div "Delete timeslot" at bounding box center [510, 330] width 109 height 21
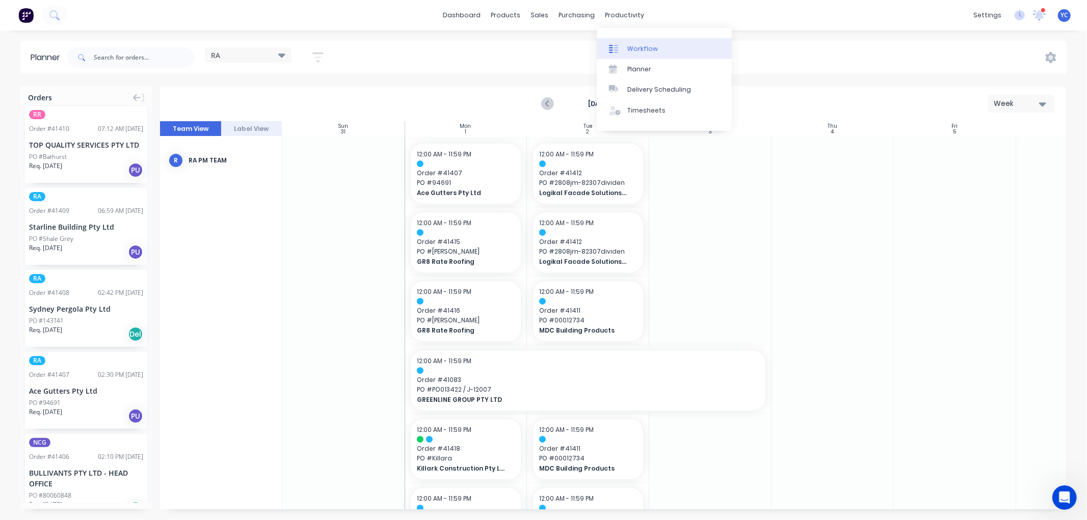
click at [655, 49] on link "Workflow" at bounding box center [664, 48] width 135 height 20
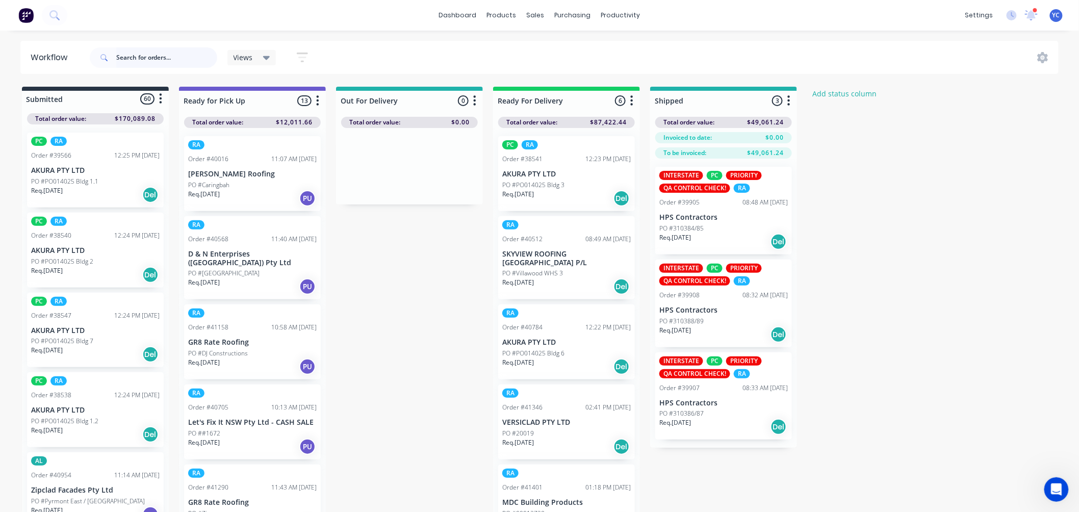
click at [157, 57] on input "text" at bounding box center [166, 57] width 101 height 20
type input "41393"
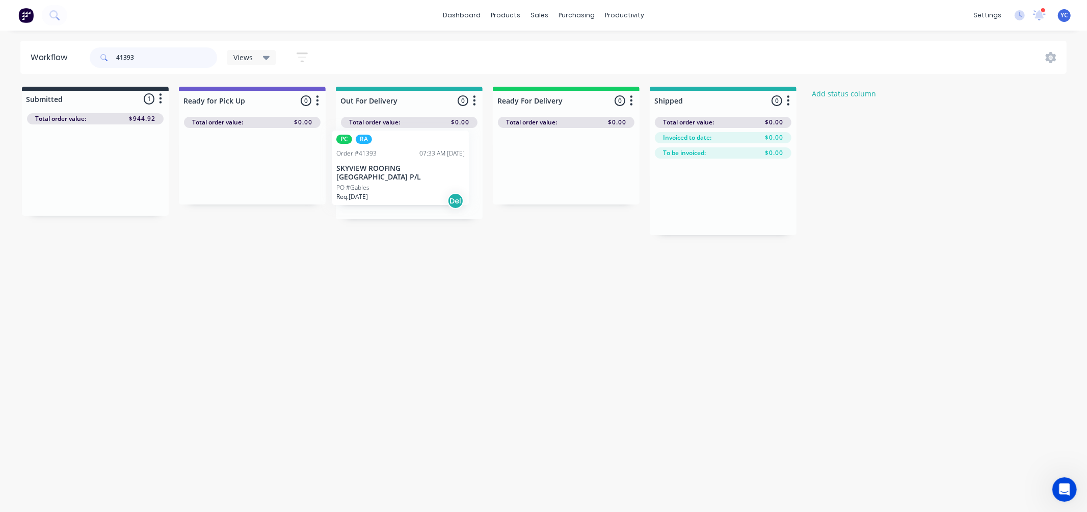
drag, startPoint x: 92, startPoint y: 176, endPoint x: 406, endPoint y: 176, distance: 314.0
click at [406, 176] on div "Submitted 1 Status colour #273444 hex #273444 Save Cancel Summaries Total order…" at bounding box center [546, 161] width 1109 height 148
click at [182, 60] on input "41393" at bounding box center [166, 57] width 101 height 20
drag, startPoint x: 108, startPoint y: 162, endPoint x: 439, endPoint y: 165, distance: 331.4
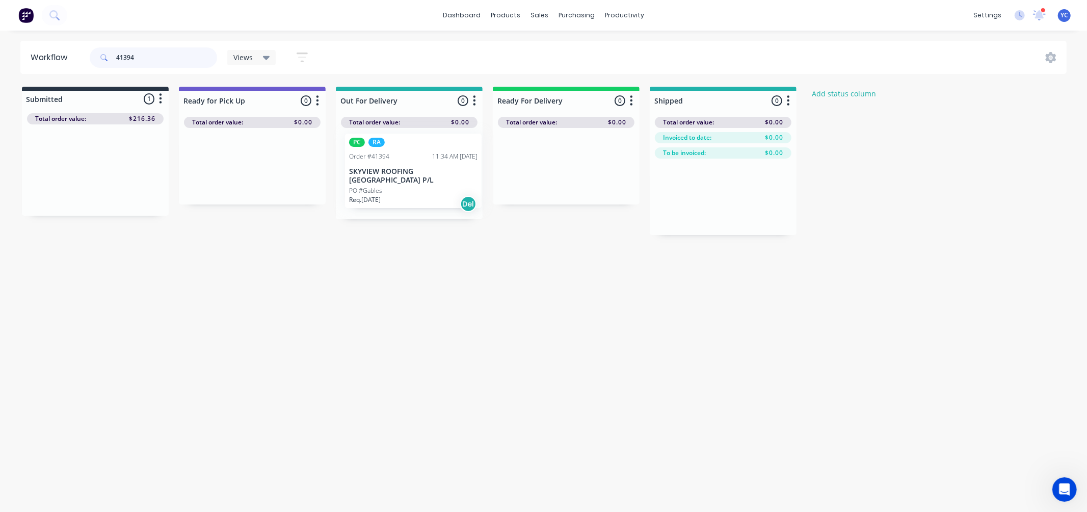
click at [439, 165] on div "Submitted 1 Status colour #273444 hex #273444 Save Cancel Summaries Total order…" at bounding box center [546, 161] width 1109 height 148
click at [170, 58] on input "41394" at bounding box center [166, 57] width 101 height 20
type input "41414"
drag, startPoint x: 85, startPoint y: 177, endPoint x: 398, endPoint y: 172, distance: 313.0
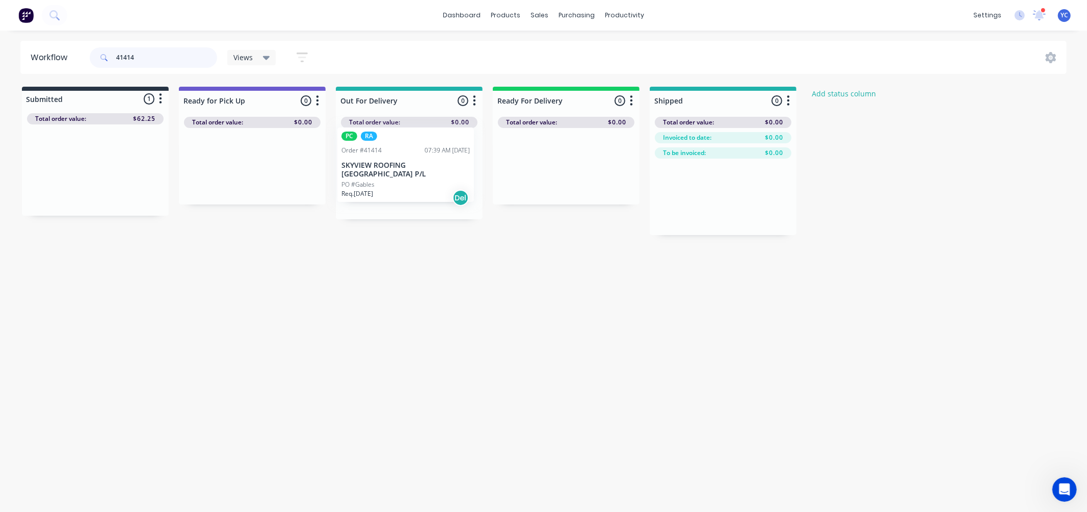
click at [398, 172] on div "Submitted 1 Status colour #273444 hex #273444 Save Cancel Summaries Total order…" at bounding box center [546, 161] width 1109 height 148
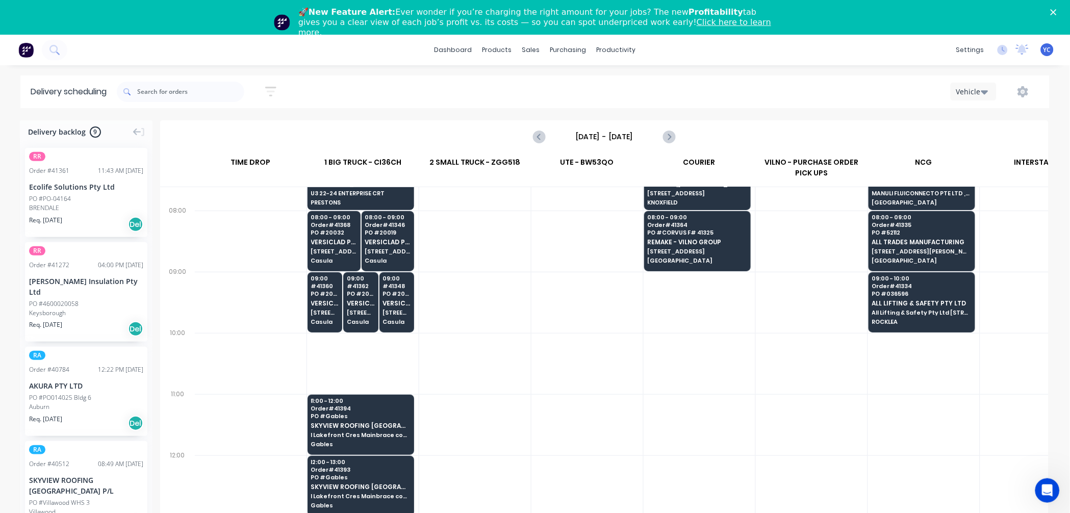
scroll to position [226, 1]
